Goal: Contribute content: Contribute content

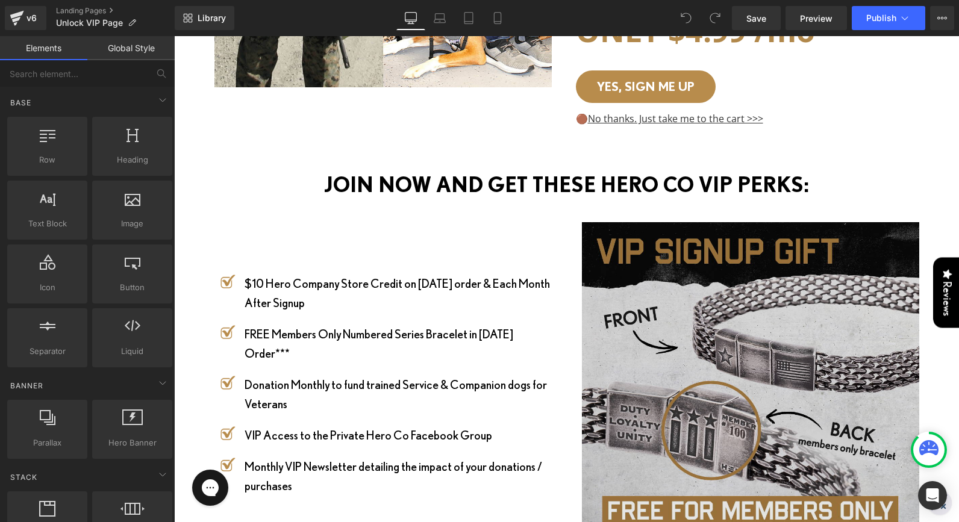
scroll to position [605, 0]
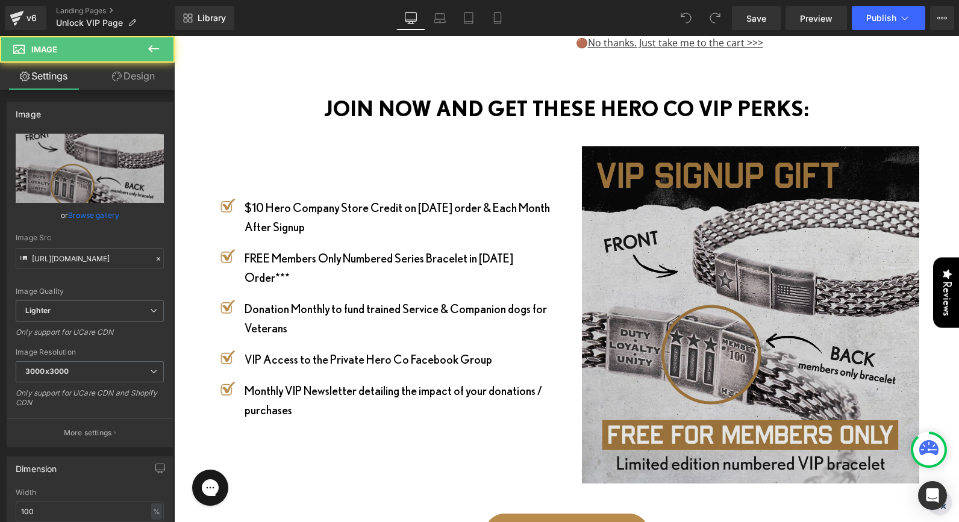
click at [711, 230] on img at bounding box center [747, 314] width 343 height 337
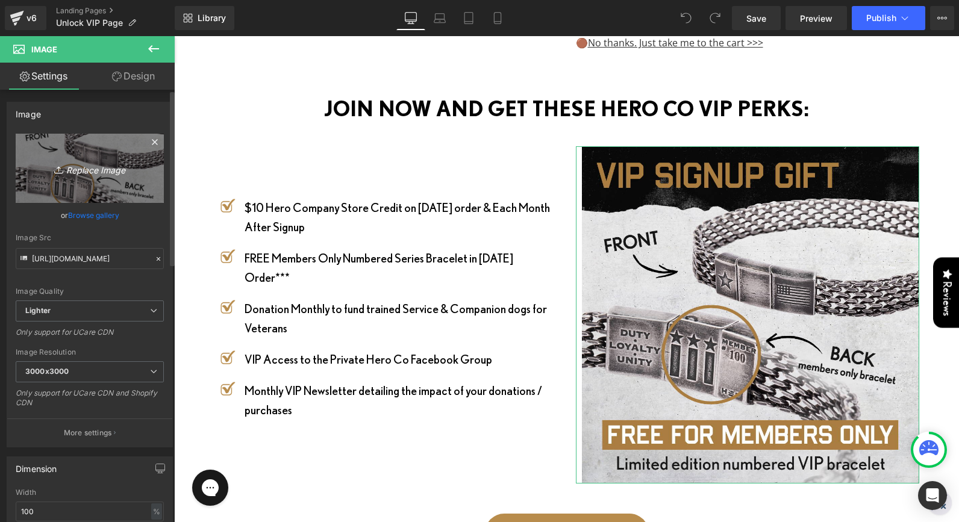
click at [78, 164] on icon "Replace Image" at bounding box center [90, 168] width 96 height 15
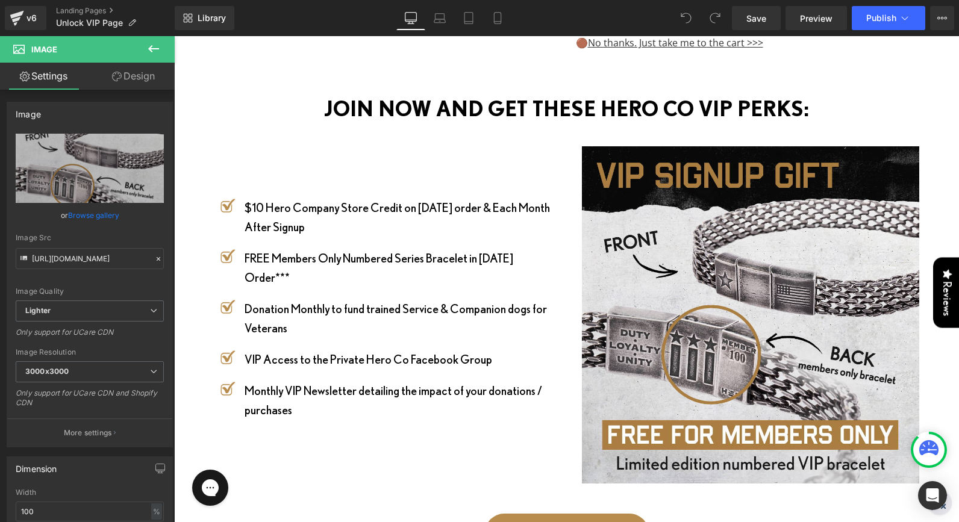
type input "C:\fakepath\SIGNUP GIFT.png"
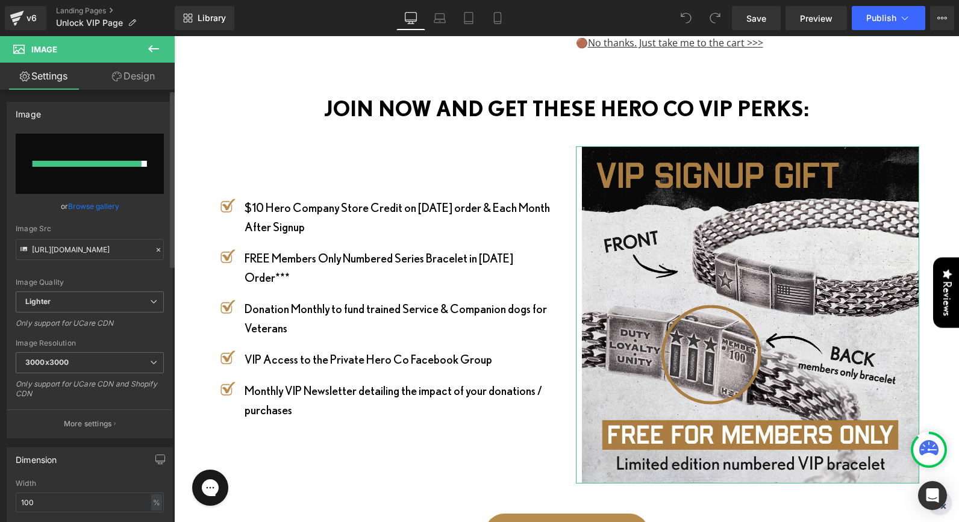
click at [95, 204] on link "Browse gallery" at bounding box center [93, 206] width 51 height 21
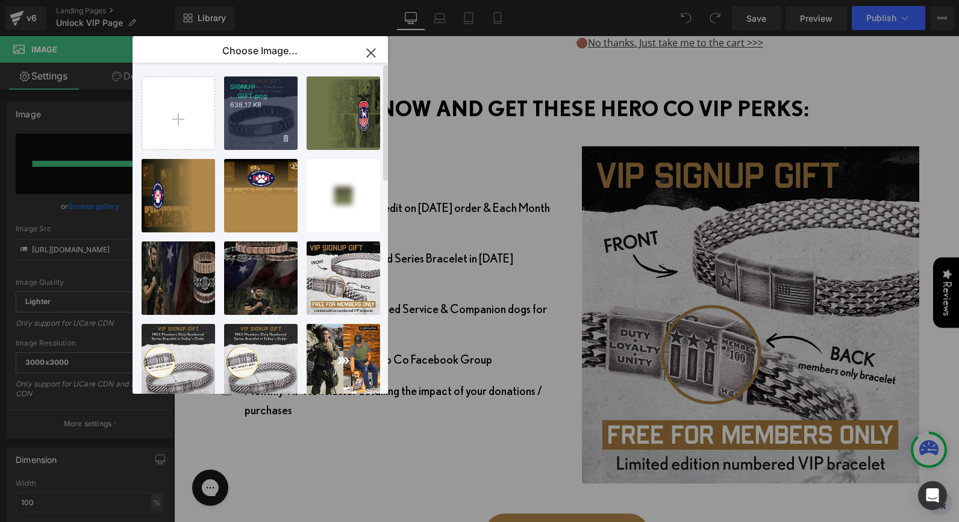
click at [271, 125] on div "SIGNUP ...GIFT.png 638.17 KB" at bounding box center [261, 114] width 74 height 74
type input "[URL][DOMAIN_NAME]"
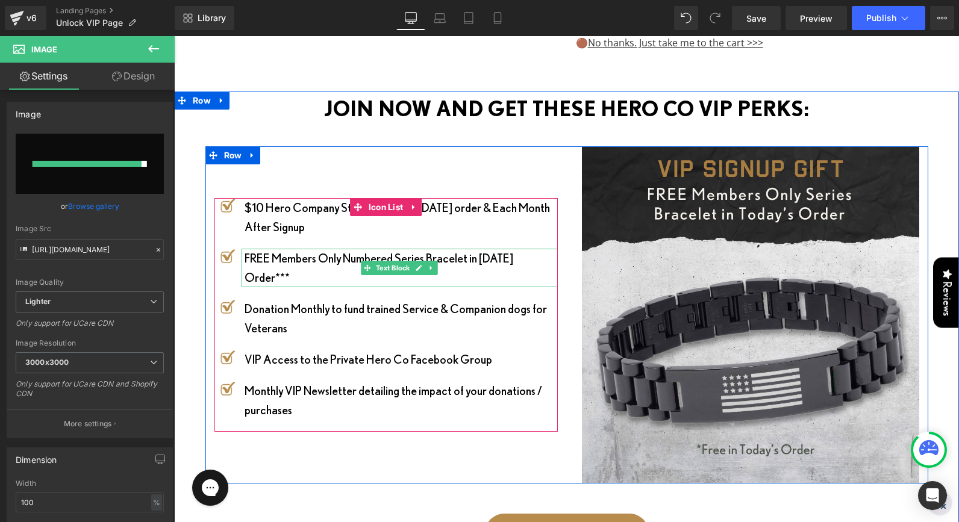
click at [339, 249] on p "FREE Members Only Numbered Series Bracelet in Today's Order***" at bounding box center [401, 268] width 313 height 39
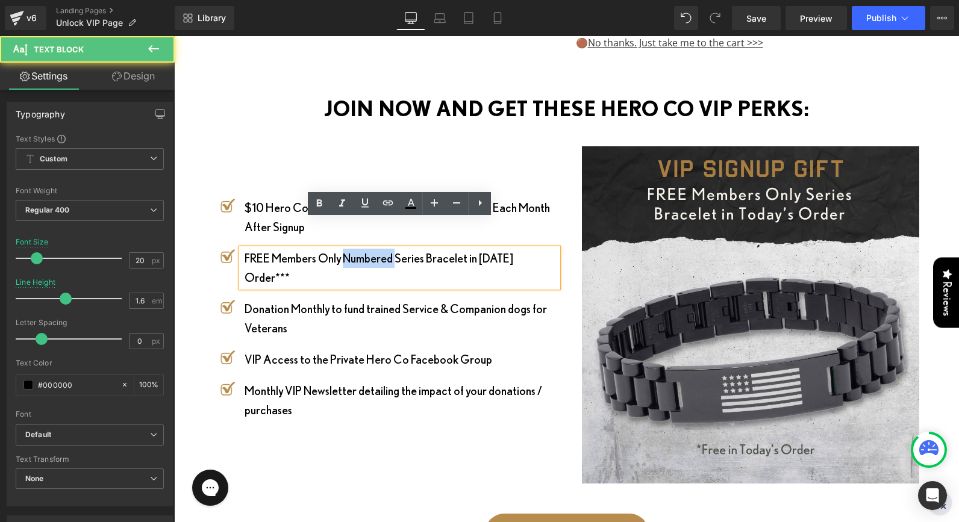
drag, startPoint x: 399, startPoint y: 230, endPoint x: 348, endPoint y: 228, distance: 51.9
click at [348, 249] on p "FREE Members Only Numbered Series Bracelet in Today's Order***" at bounding box center [401, 268] width 313 height 39
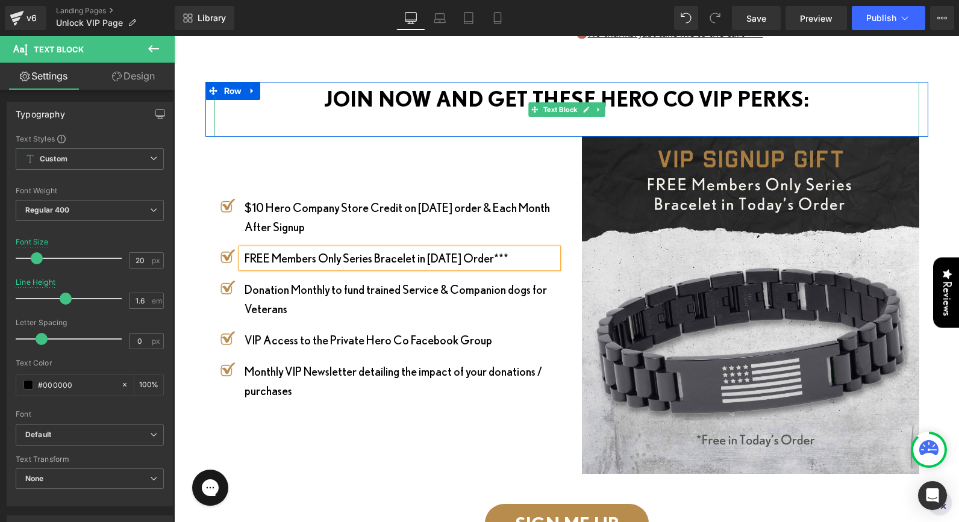
click at [881, 82] on p "JOIN NOW AND GET THESE HERO CO VIP PERKS:" at bounding box center [566, 99] width 705 height 34
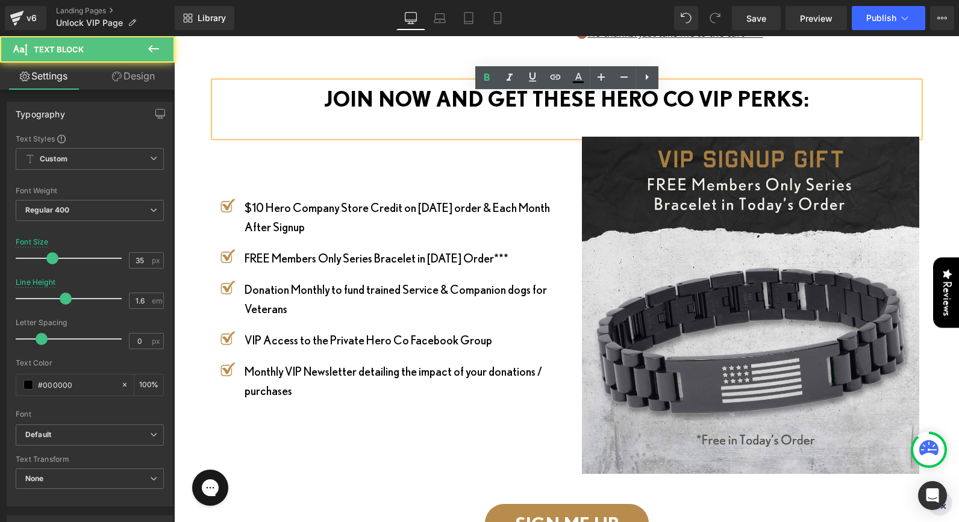
click at [943, 82] on div "JOIN NOW AND GET THESE HERO CO VIP PERKS: Text Block Image Row Image $10 Hero C…" at bounding box center [566, 386] width 785 height 608
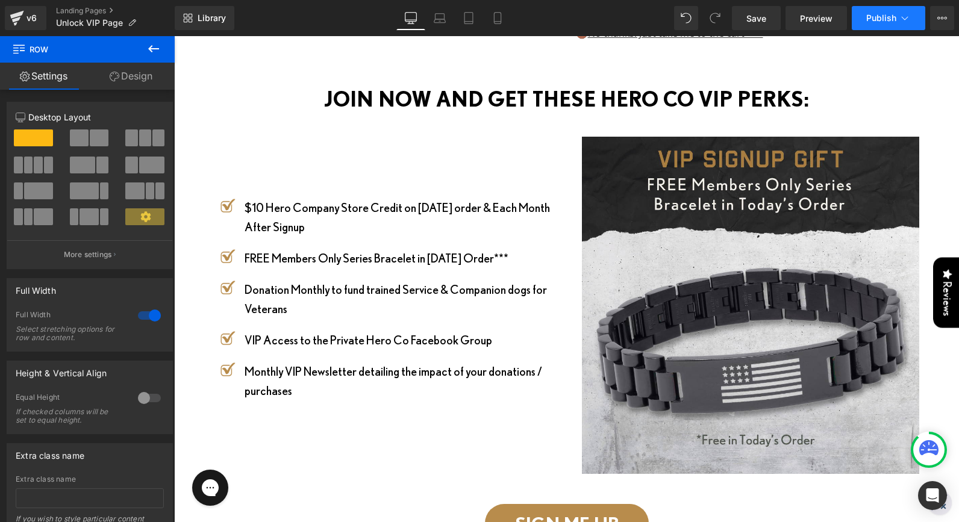
click at [874, 16] on span "Publish" at bounding box center [881, 18] width 30 height 10
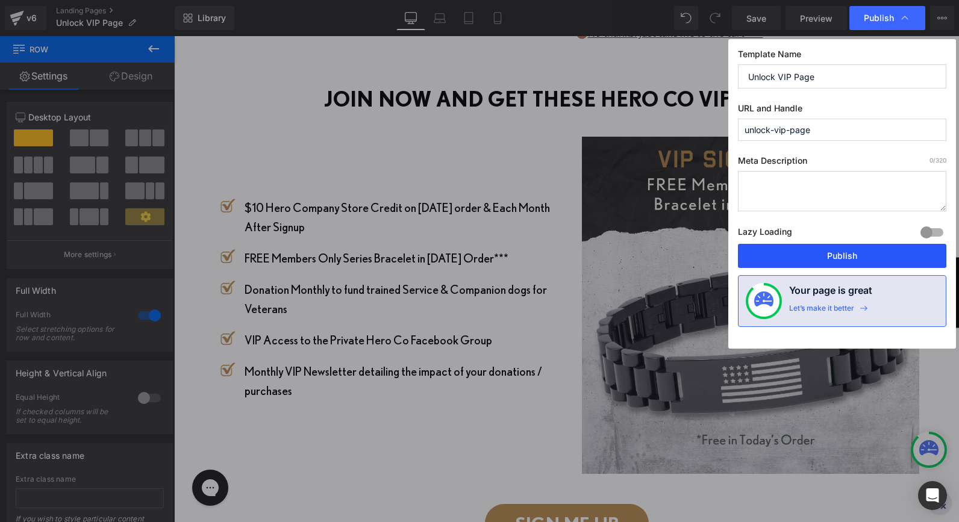
click at [831, 254] on button "Publish" at bounding box center [842, 256] width 208 height 24
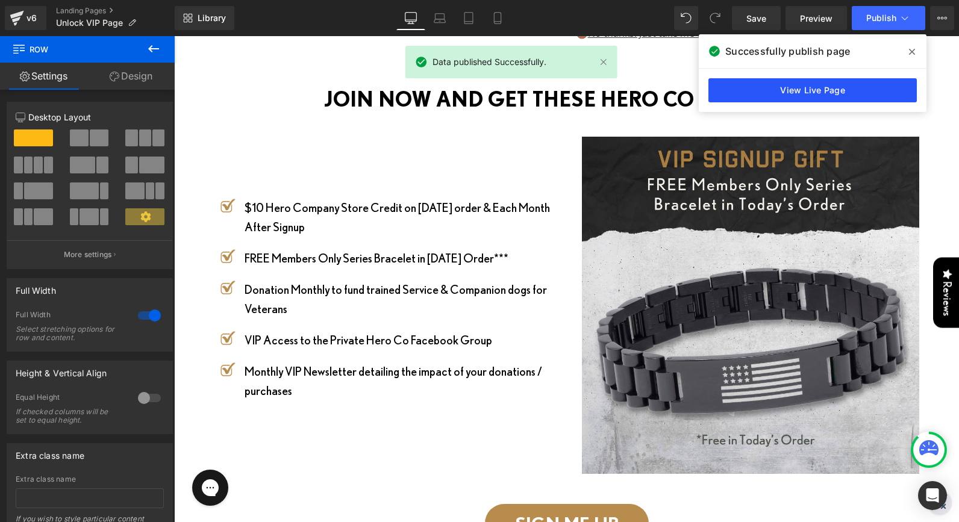
click at [842, 97] on link "View Live Page" at bounding box center [812, 90] width 208 height 24
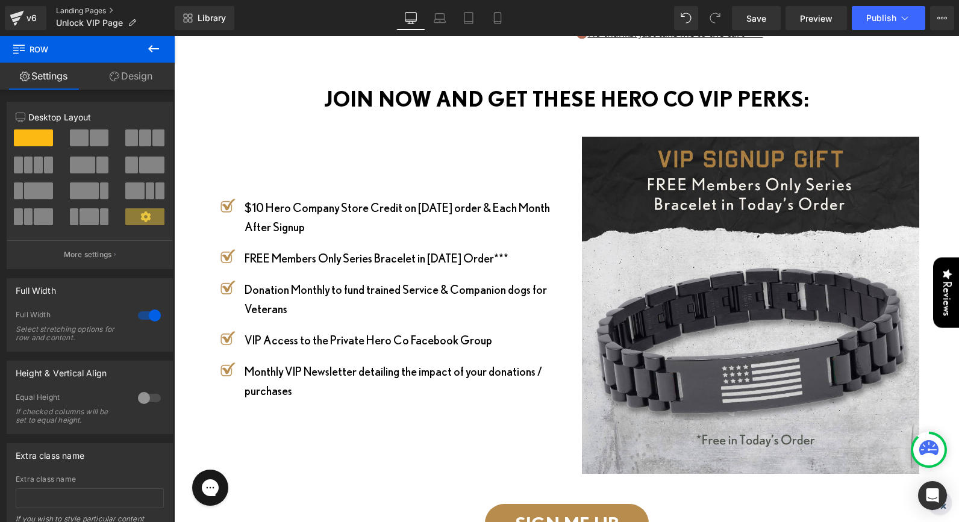
click at [71, 8] on link "Landing Pages" at bounding box center [115, 11] width 119 height 10
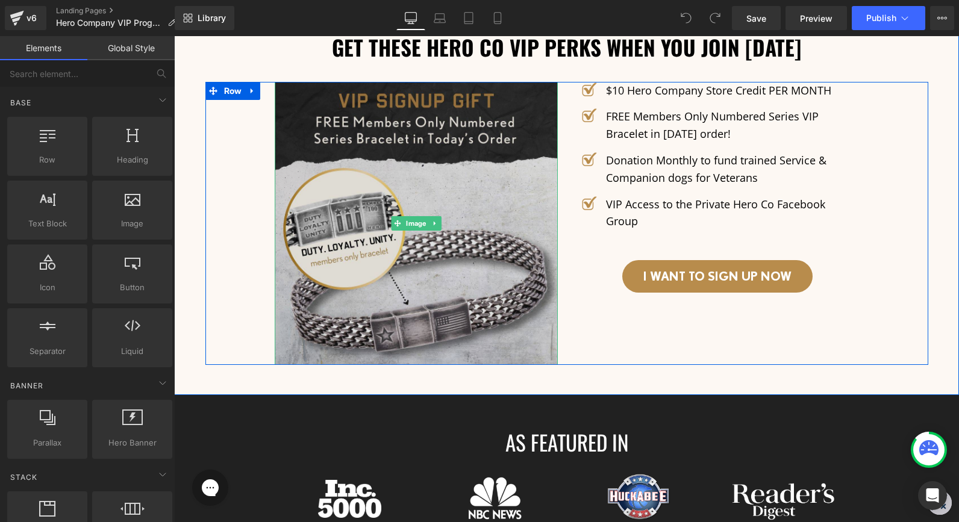
scroll to position [1978, 0]
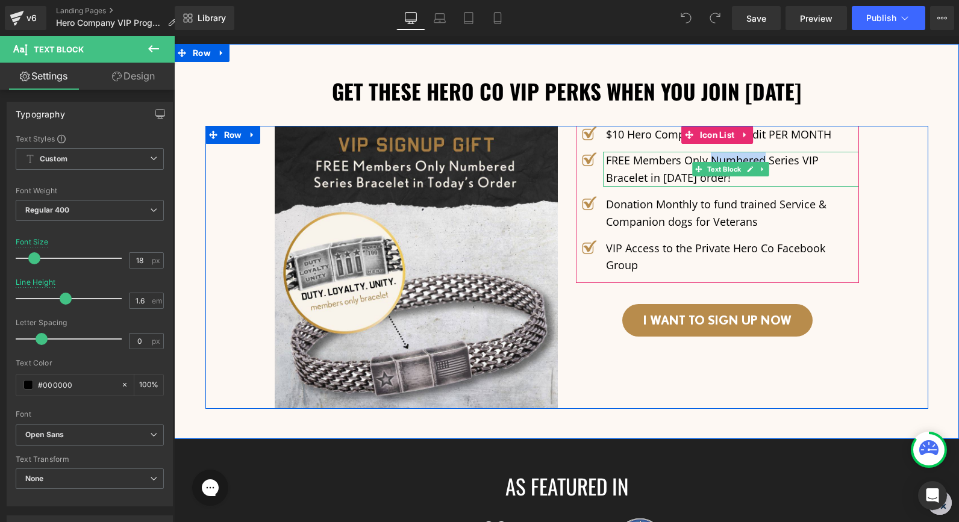
drag, startPoint x: 766, startPoint y: 160, endPoint x: 713, endPoint y: 158, distance: 53.0
click at [713, 158] on p "FREE Members Only Numbered Series VIP Bracelet in [DATE] order!" at bounding box center [732, 169] width 253 height 35
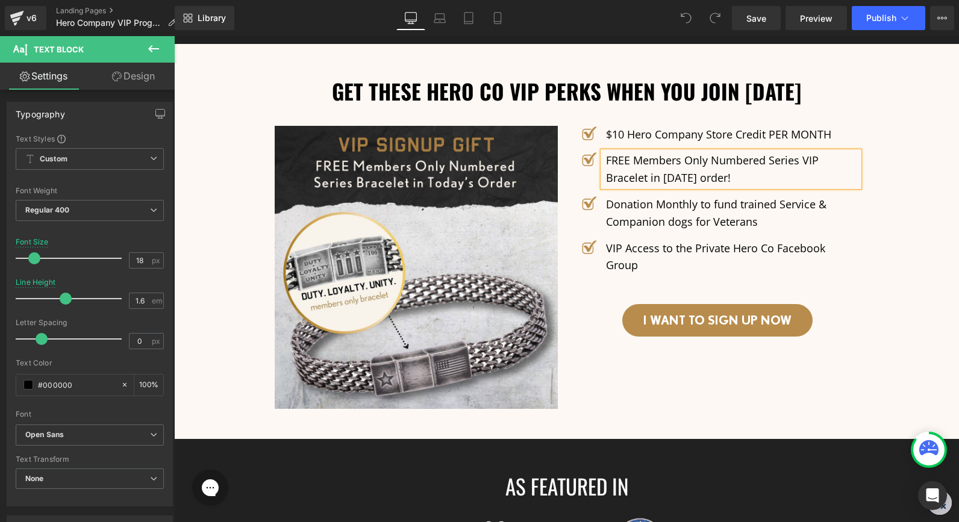
click at [758, 175] on p "FREE Members Only Numbered Series VIP Bracelet in [DATE] order!" at bounding box center [732, 169] width 253 height 35
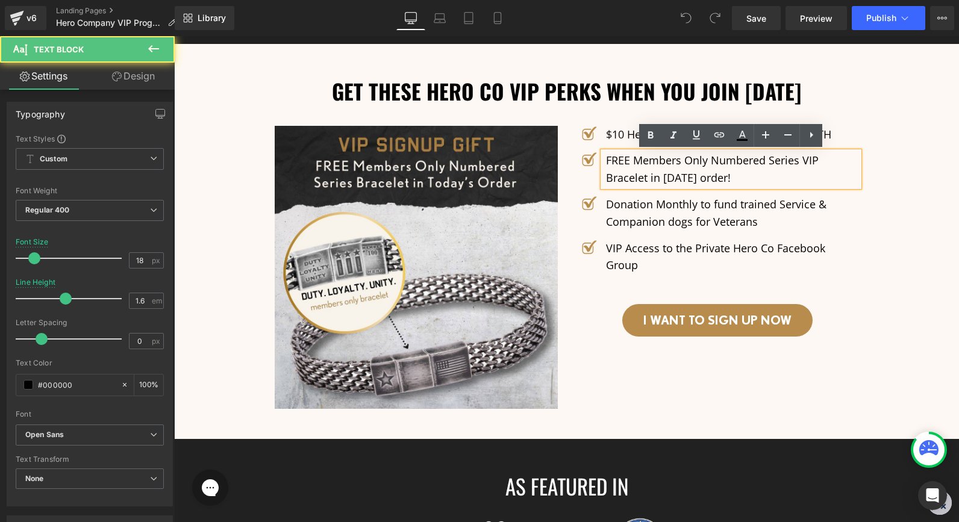
click at [758, 175] on p "FREE Members Only Numbered Series VIP Bracelet in [DATE] order!" at bounding box center [732, 169] width 253 height 35
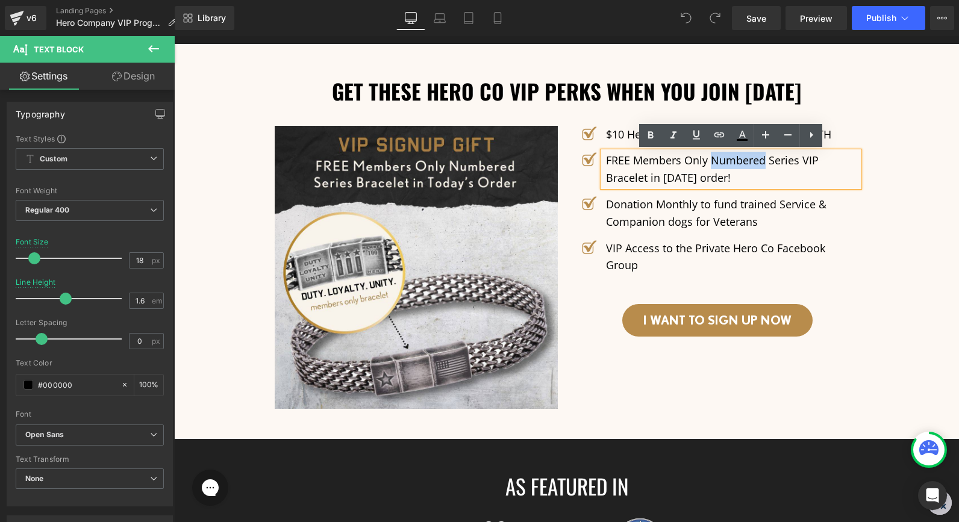
drag, startPoint x: 763, startPoint y: 158, endPoint x: 713, endPoint y: 157, distance: 50.0
click at [713, 157] on p "FREE Members Only Numbered Series VIP Bracelet in [DATE] order!" at bounding box center [732, 169] width 253 height 35
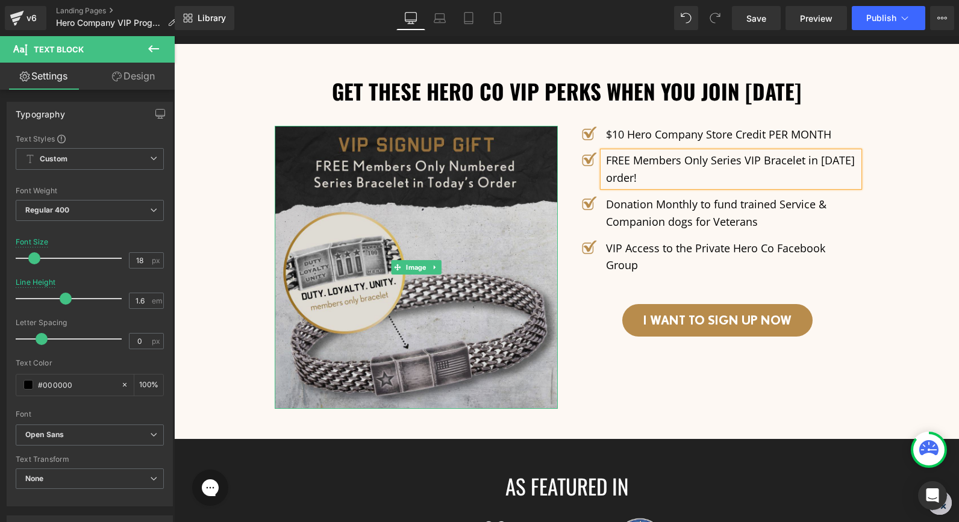
click at [442, 213] on img at bounding box center [416, 267] width 283 height 283
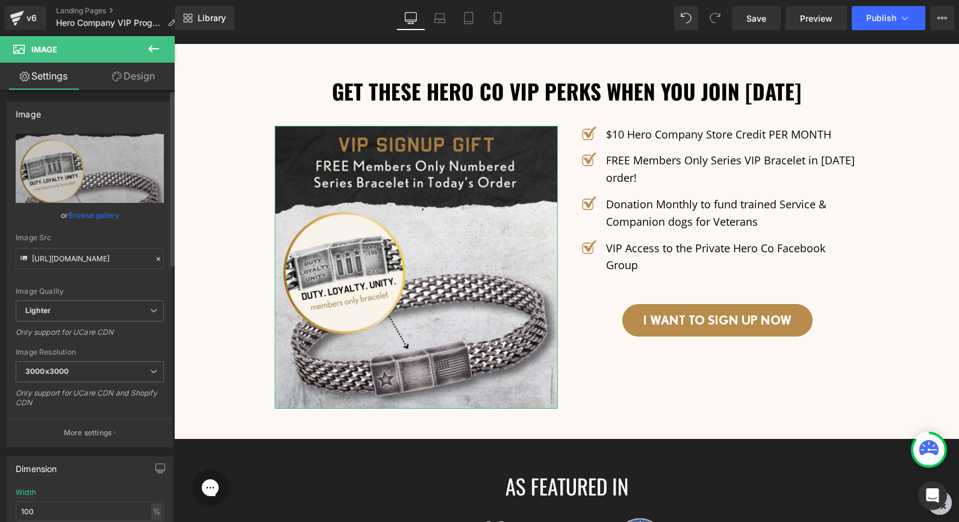
click at [84, 216] on link "Browse gallery" at bounding box center [93, 215] width 51 height 21
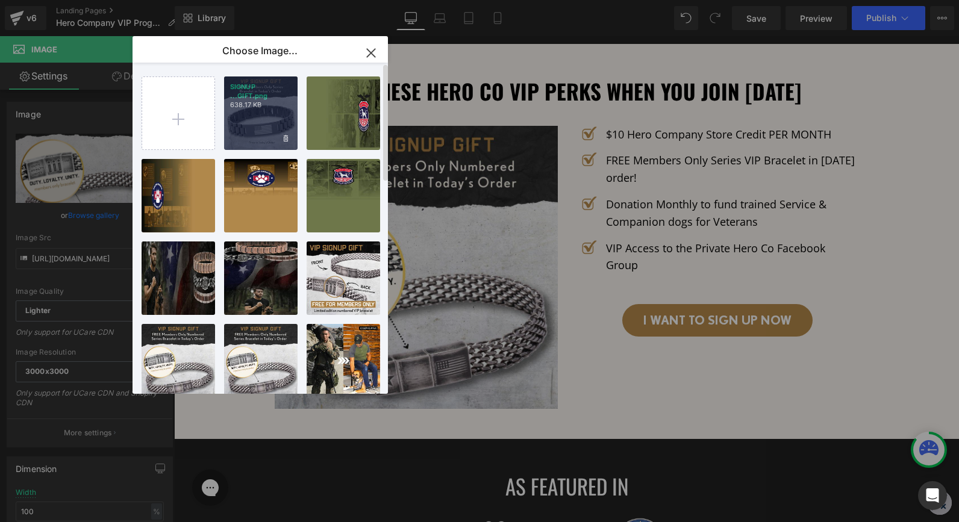
click at [254, 113] on div "SIGNUP ...GIFT.png 638.17 KB" at bounding box center [261, 114] width 74 height 74
type input "[URL][DOMAIN_NAME]"
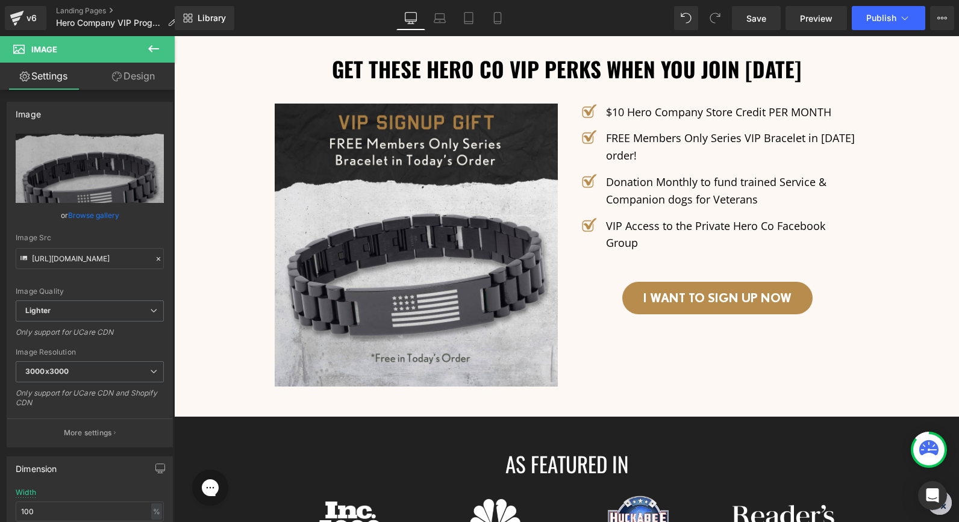
scroll to position [1933, 0]
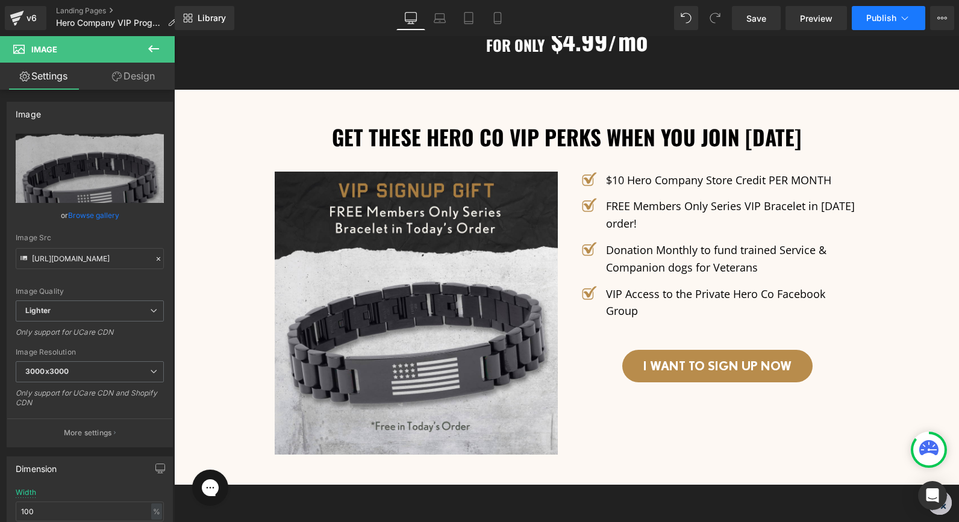
click at [878, 15] on span "Publish" at bounding box center [881, 18] width 30 height 10
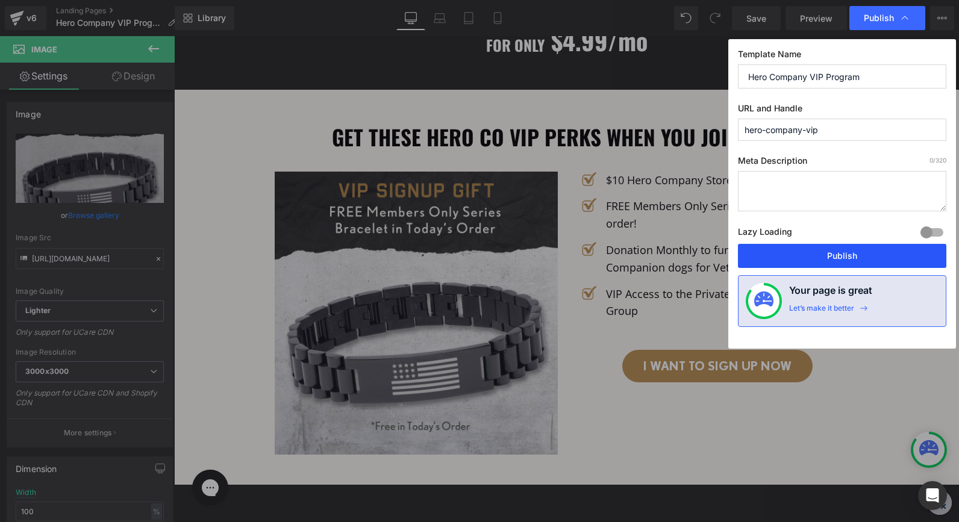
click at [850, 256] on button "Publish" at bounding box center [842, 256] width 208 height 24
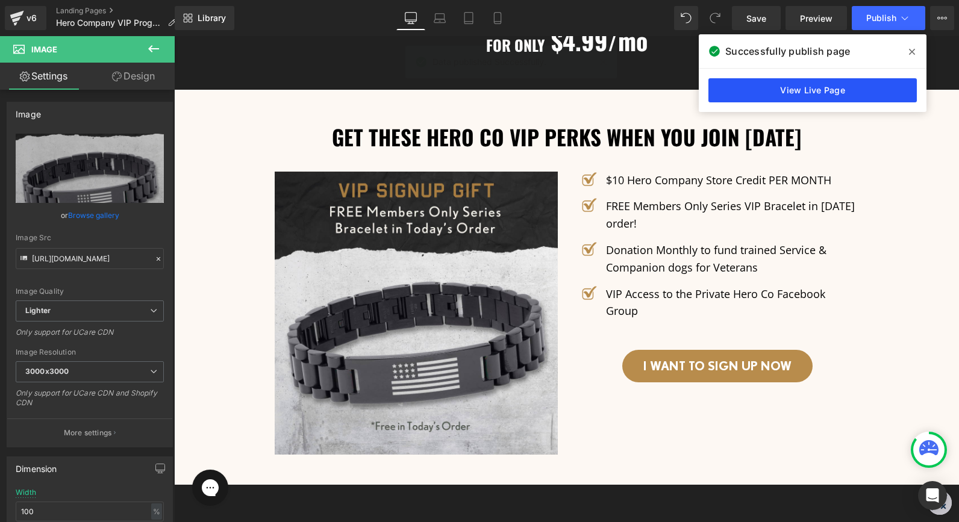
click at [828, 89] on link "View Live Page" at bounding box center [812, 90] width 208 height 24
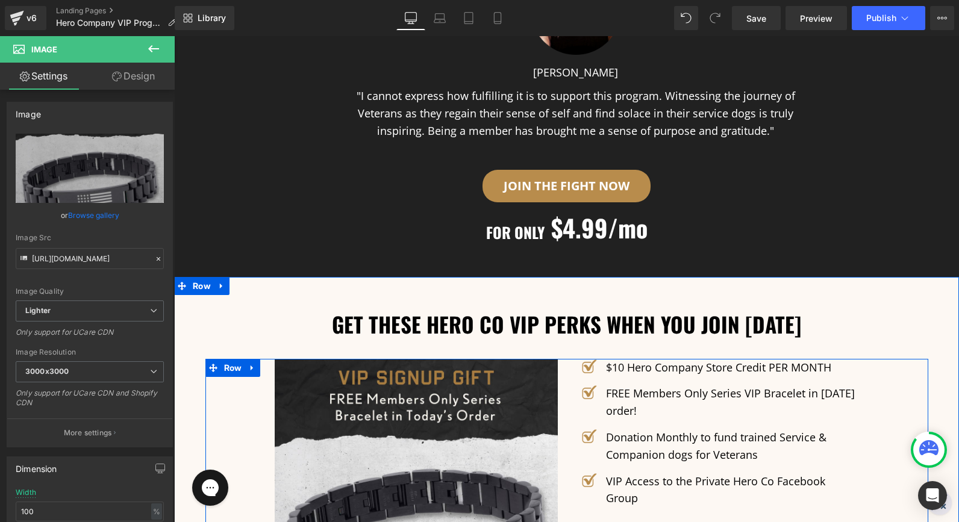
scroll to position [1719, 0]
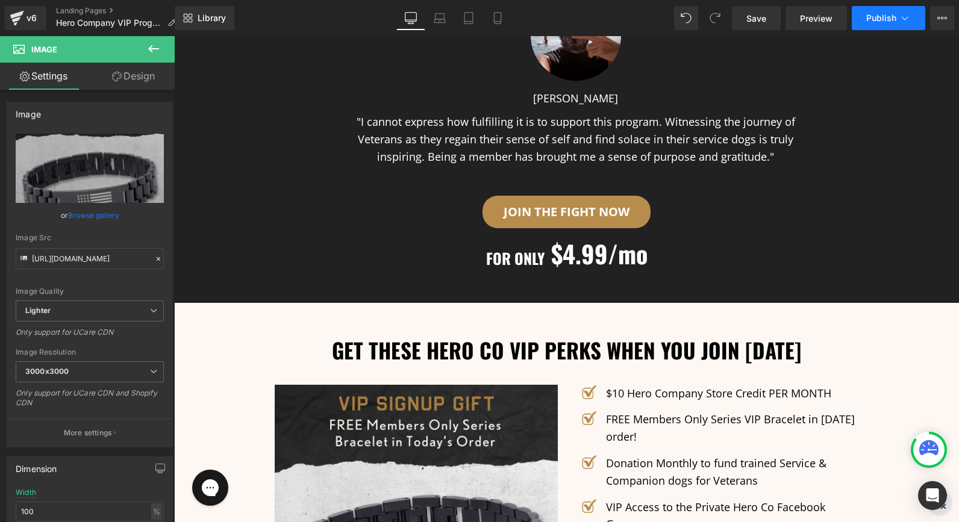
click at [881, 17] on span "Publish" at bounding box center [881, 18] width 30 height 10
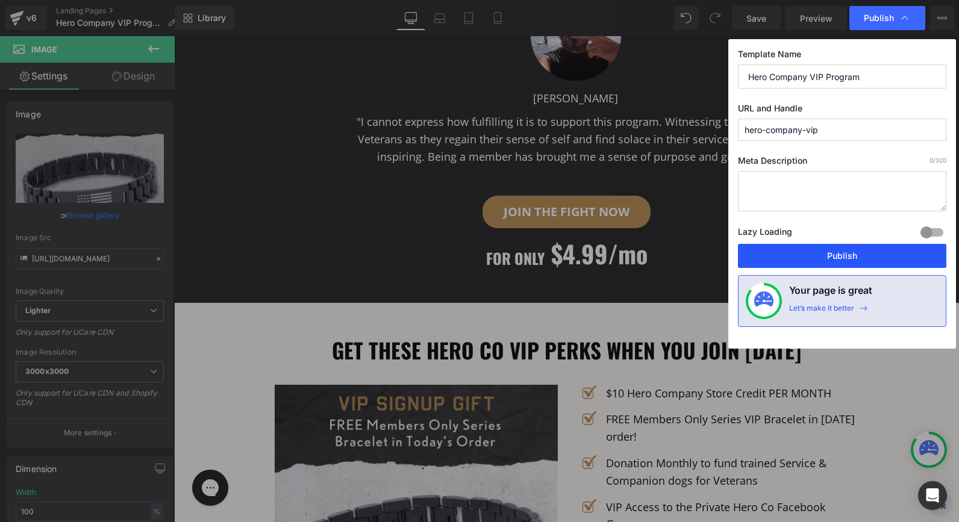
click at [818, 255] on button "Publish" at bounding box center [842, 256] width 208 height 24
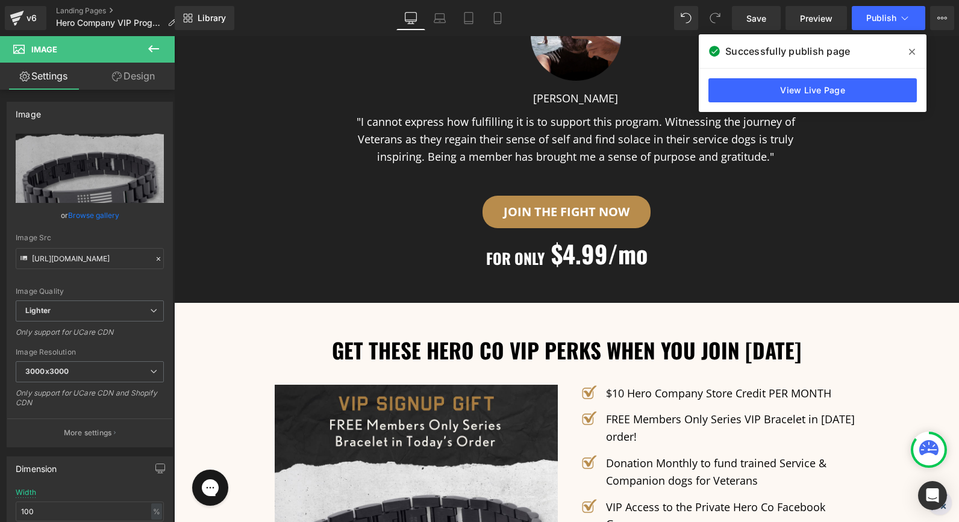
click at [77, 5] on div "v6 Landing Pages Hero Company VIP Program" at bounding box center [87, 18] width 175 height 36
click at [78, 11] on link "Landing Pages" at bounding box center [121, 11] width 130 height 10
